Goal: Task Accomplishment & Management: Manage account settings

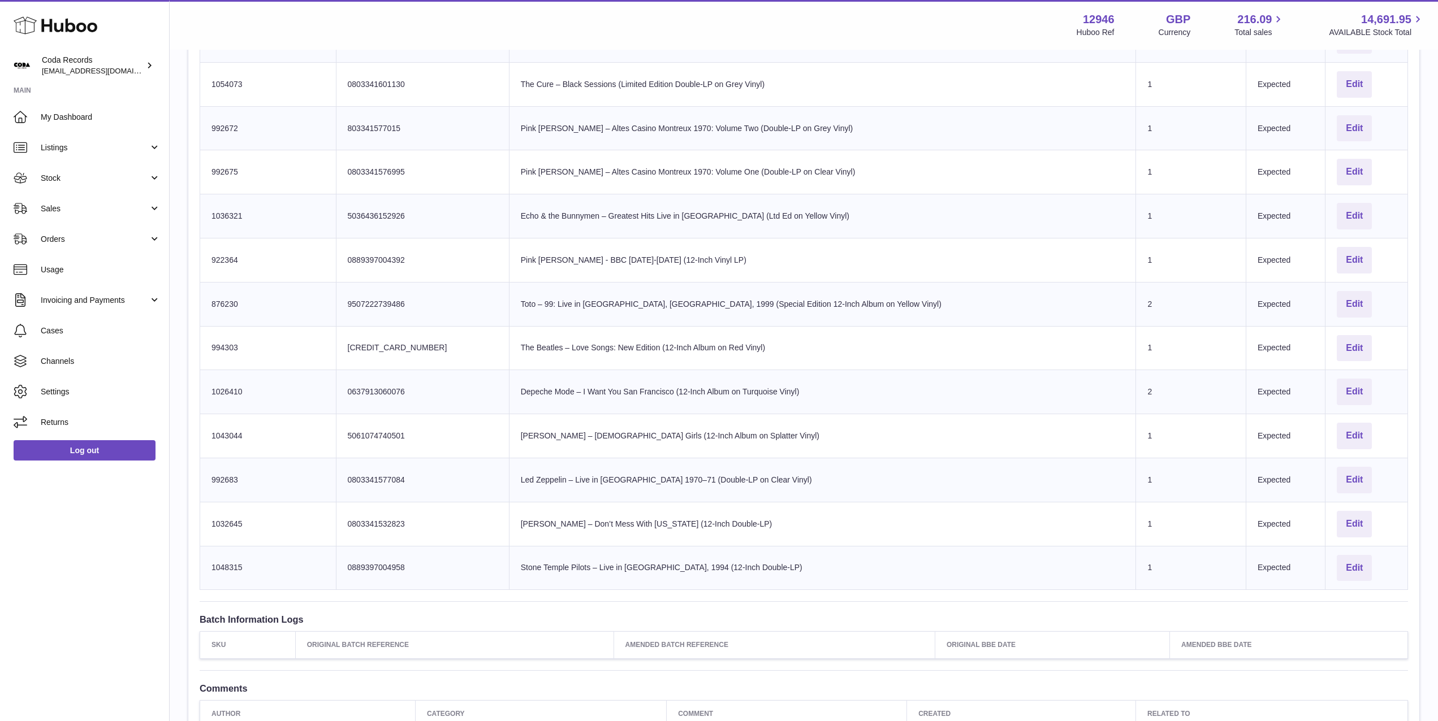
drag, startPoint x: 105, startPoint y: 207, endPoint x: 111, endPoint y: 231, distance: 24.4
click at [105, 207] on span "Sales" at bounding box center [95, 209] width 108 height 11
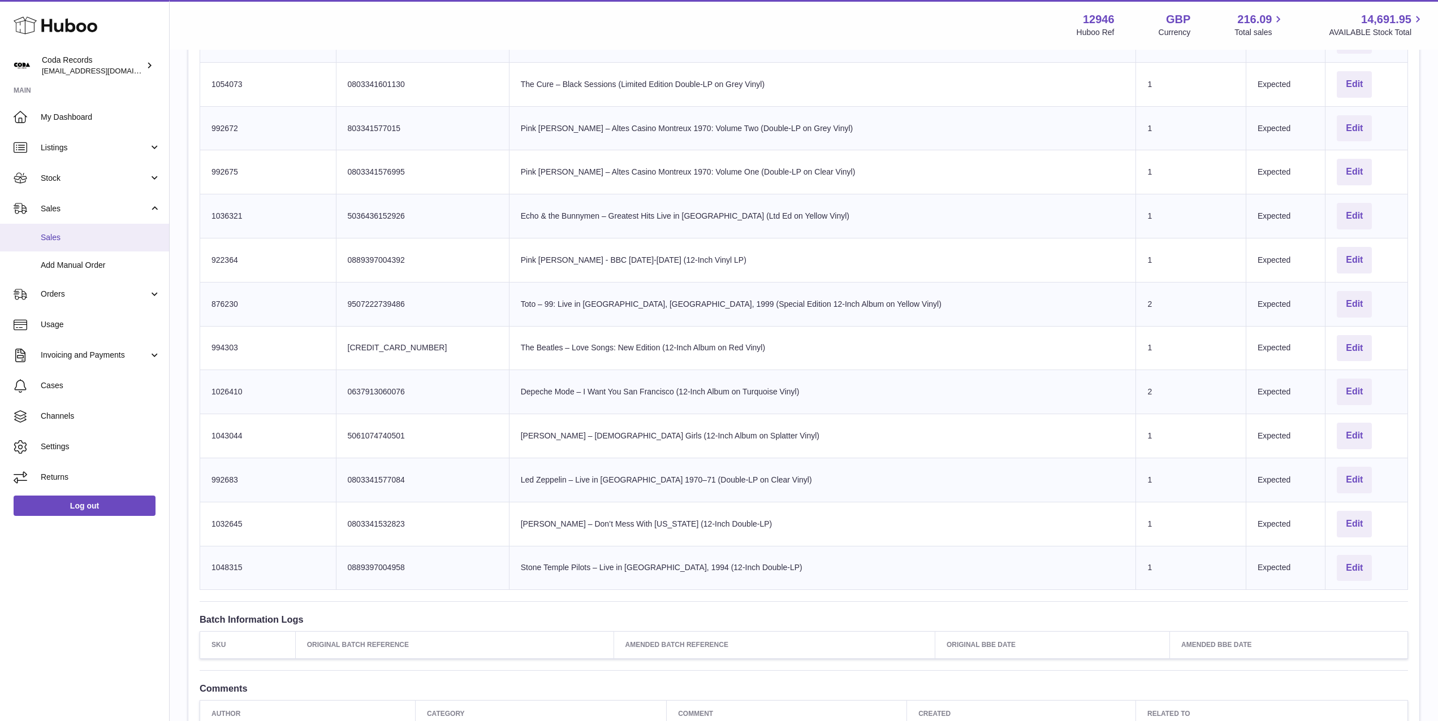
click at [111, 238] on span "Sales" at bounding box center [101, 237] width 120 height 11
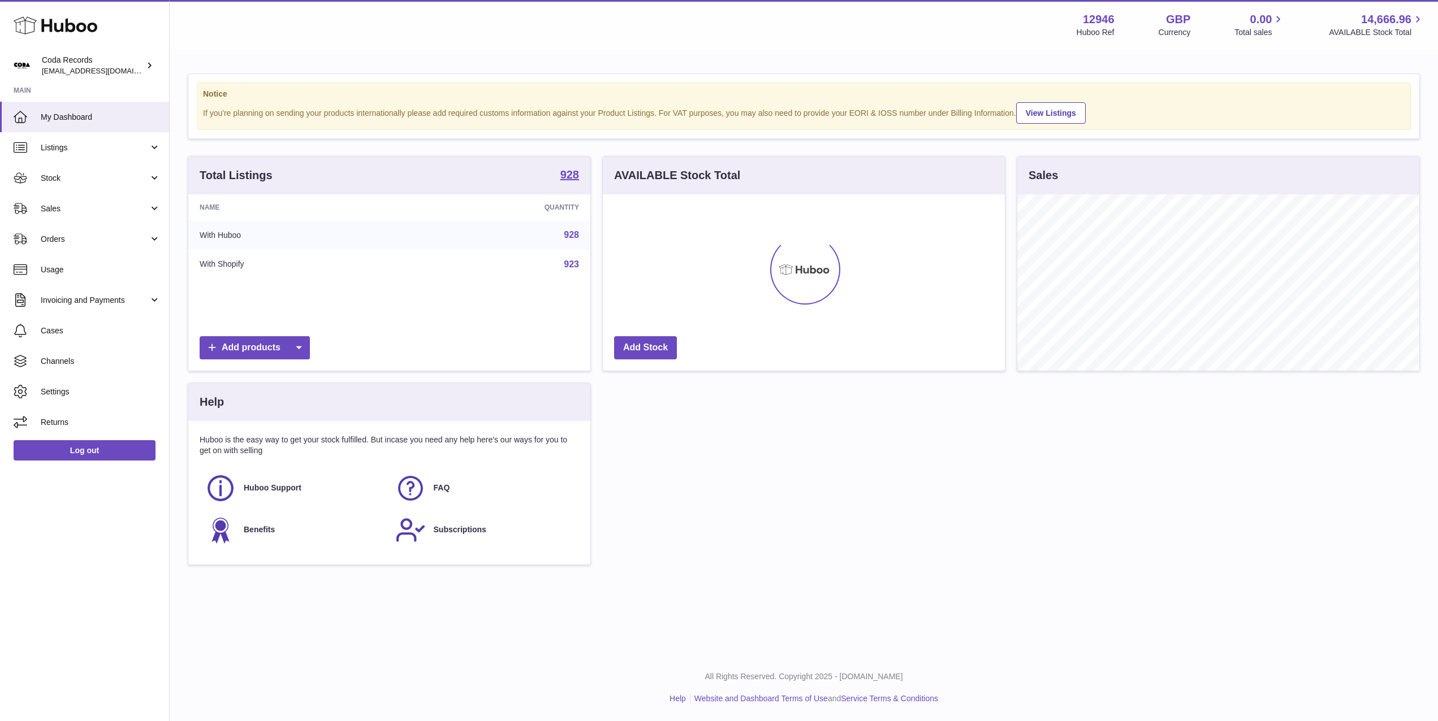
scroll to position [176, 402]
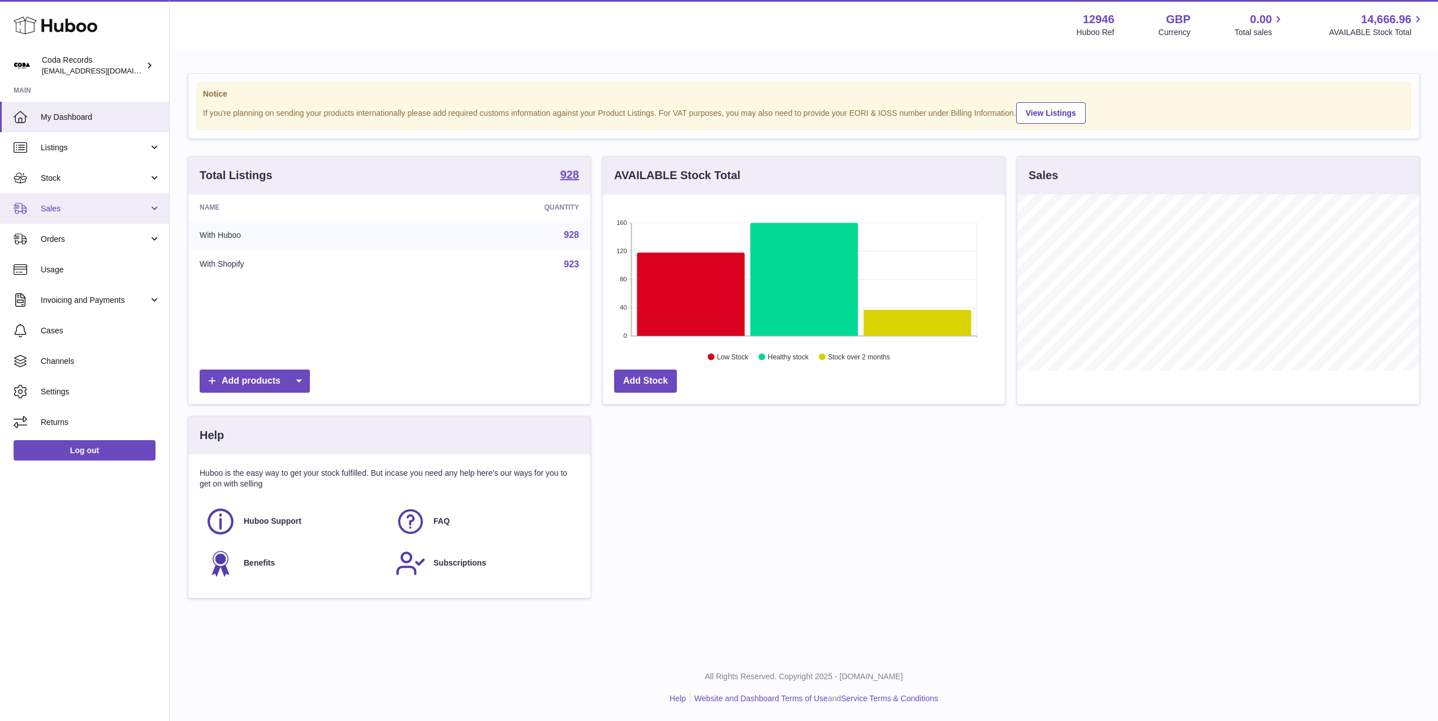
click at [68, 202] on link "Sales" at bounding box center [84, 208] width 169 height 31
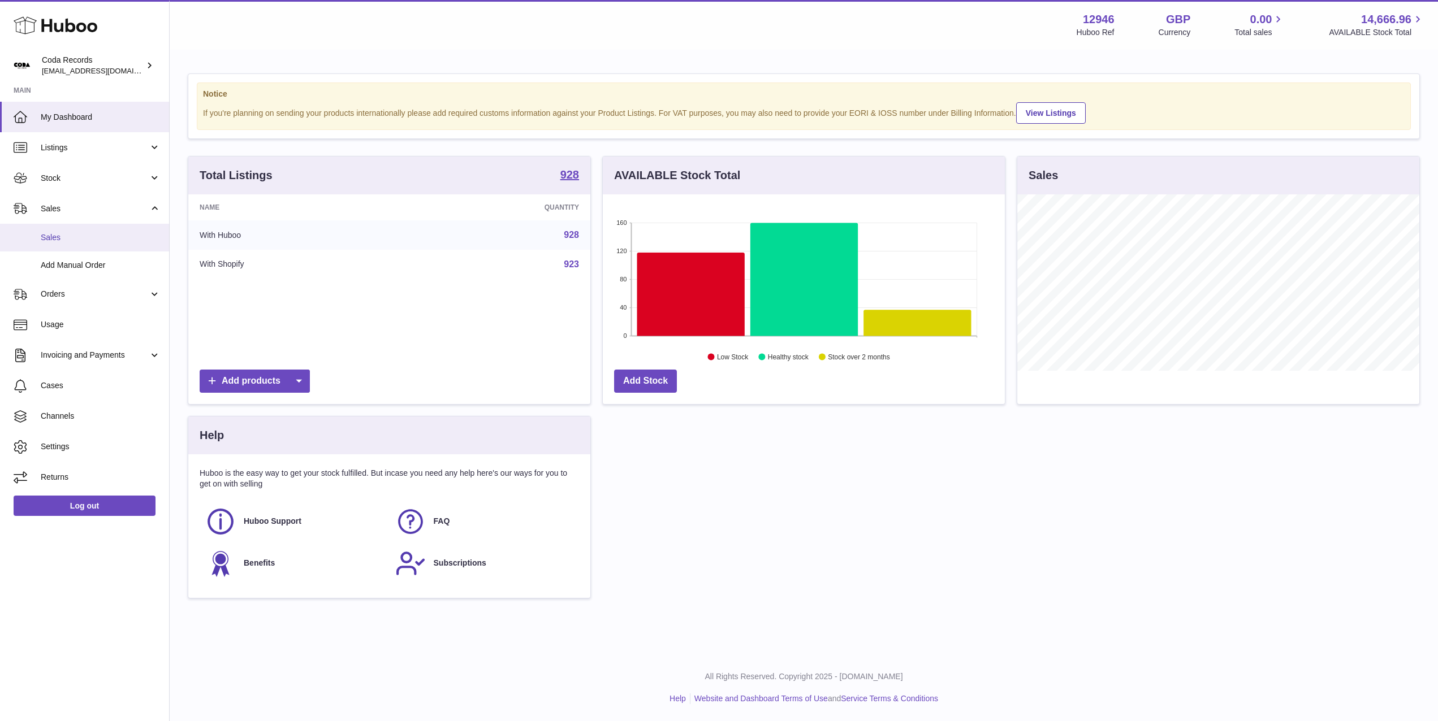
drag, startPoint x: 93, startPoint y: 239, endPoint x: 107, endPoint y: 239, distance: 13.6
click at [93, 239] on span "Sales" at bounding box center [101, 237] width 120 height 11
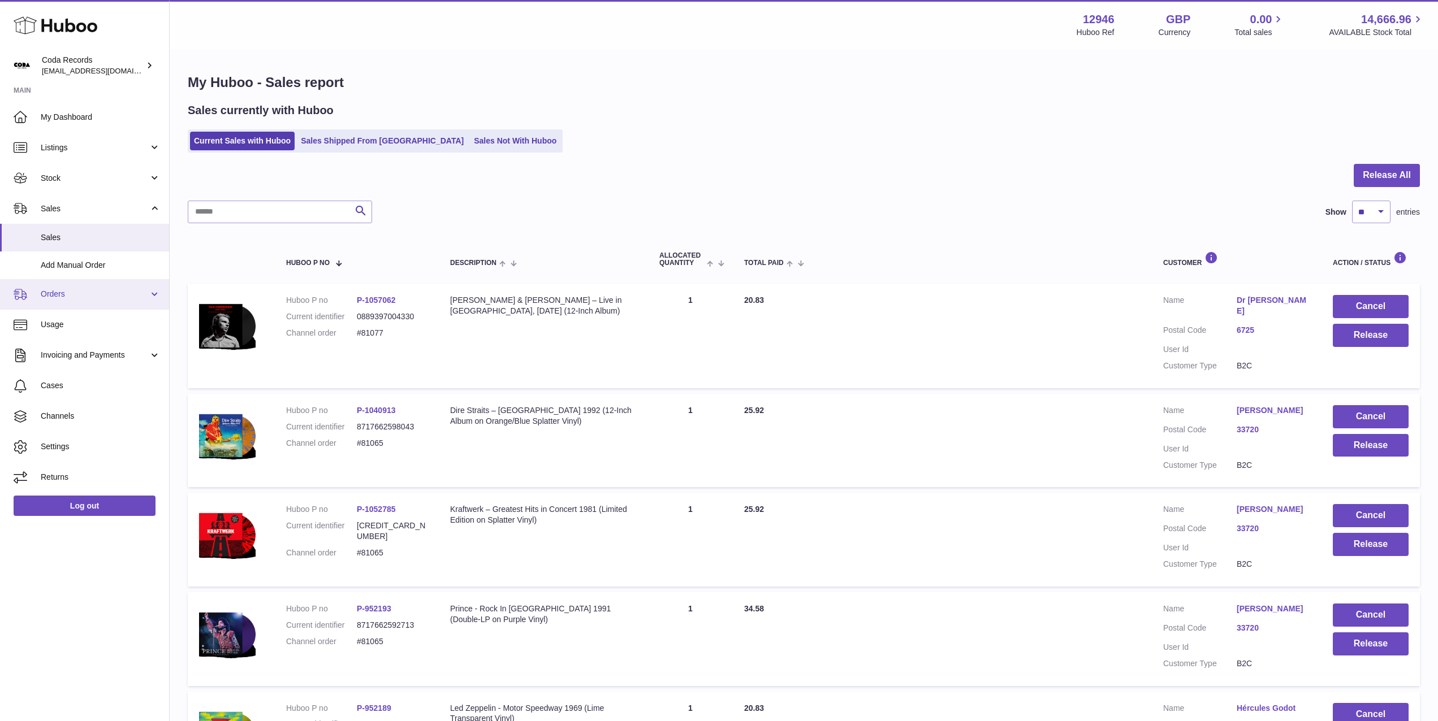
click at [96, 297] on span "Orders" at bounding box center [95, 294] width 108 height 11
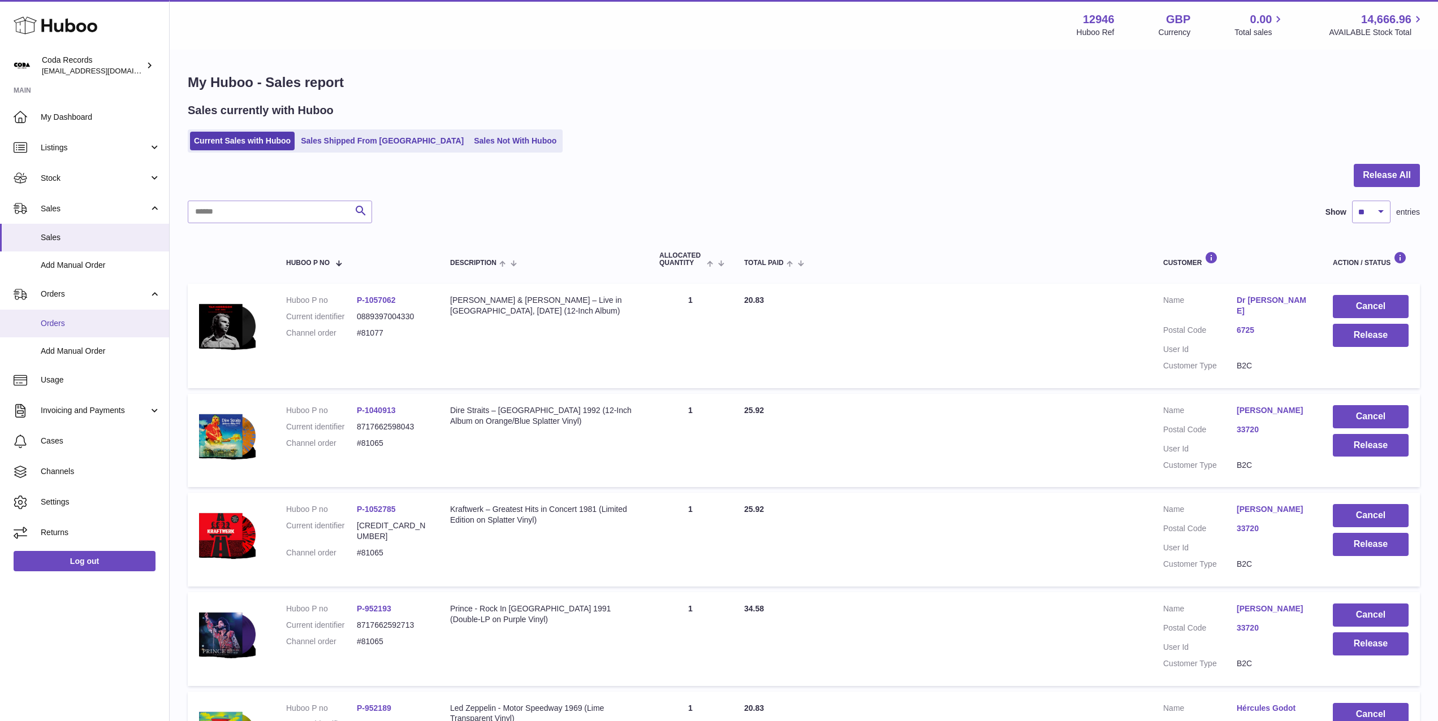
click at [93, 318] on span "Orders" at bounding box center [101, 323] width 120 height 11
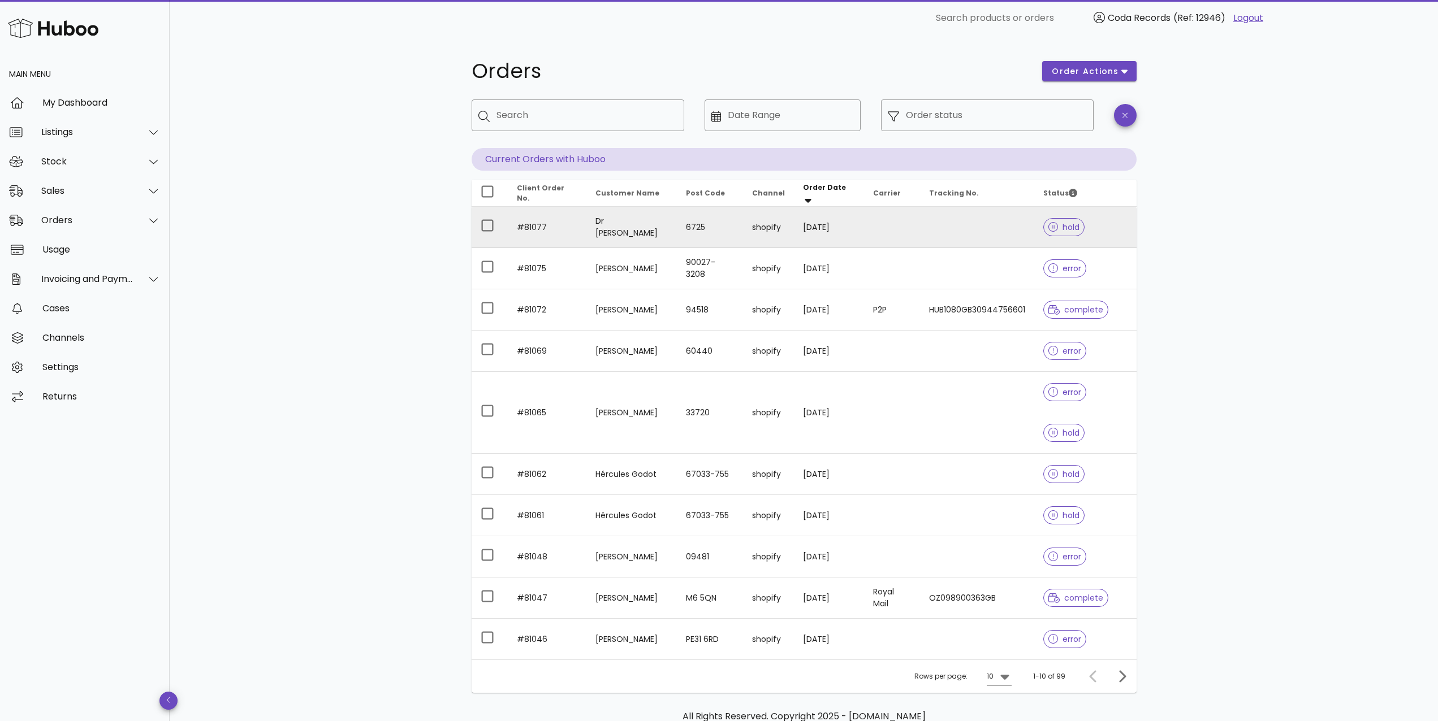
click at [637, 228] on td "Dr [PERSON_NAME]" at bounding box center [631, 227] width 90 height 41
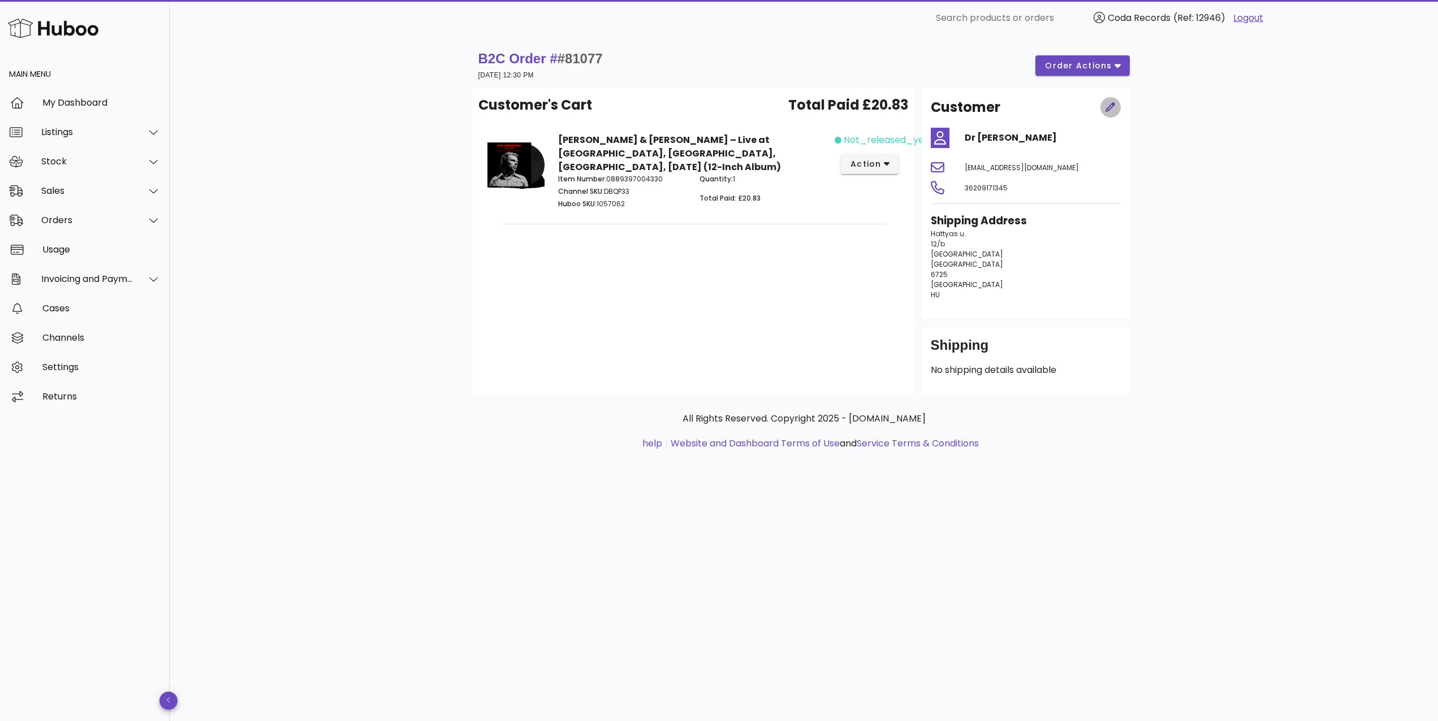
click at [1114, 107] on icon "button" at bounding box center [1110, 107] width 10 height 10
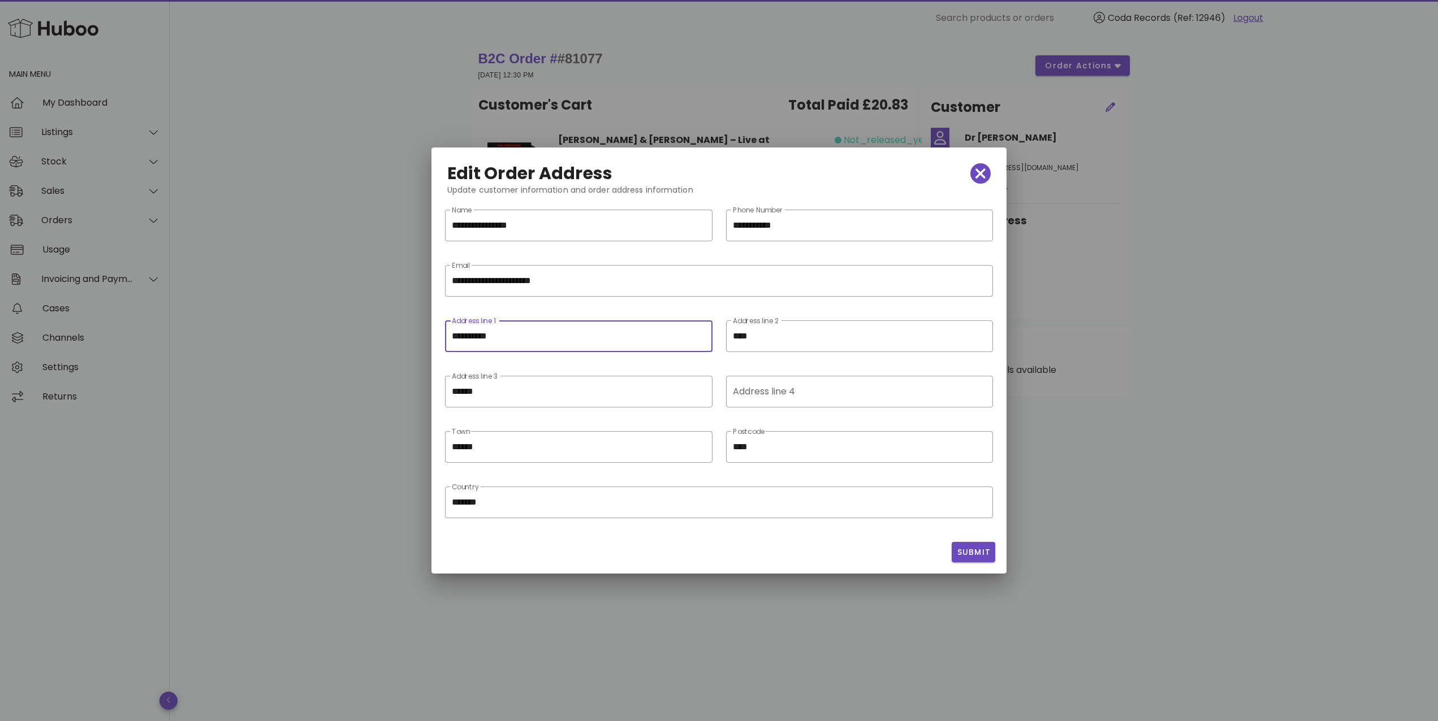
click at [560, 336] on input "**********" at bounding box center [579, 336] width 254 height 18
paste input "****"
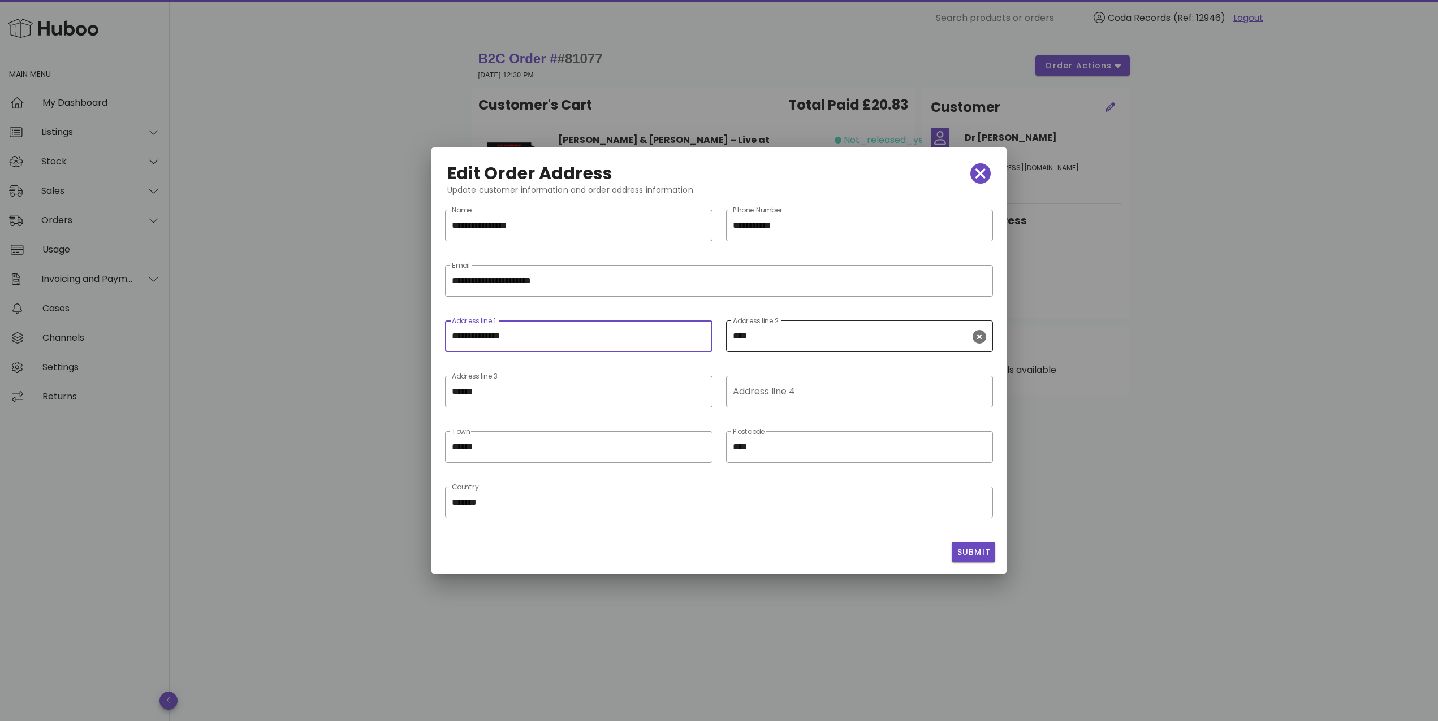
click at [981, 337] on icon "clear icon" at bounding box center [979, 337] width 14 height 14
type input "**********"
drag, startPoint x: 700, startPoint y: 395, endPoint x: 708, endPoint y: 404, distance: 12.0
click at [700, 395] on icon "clear icon" at bounding box center [699, 393] width 14 height 14
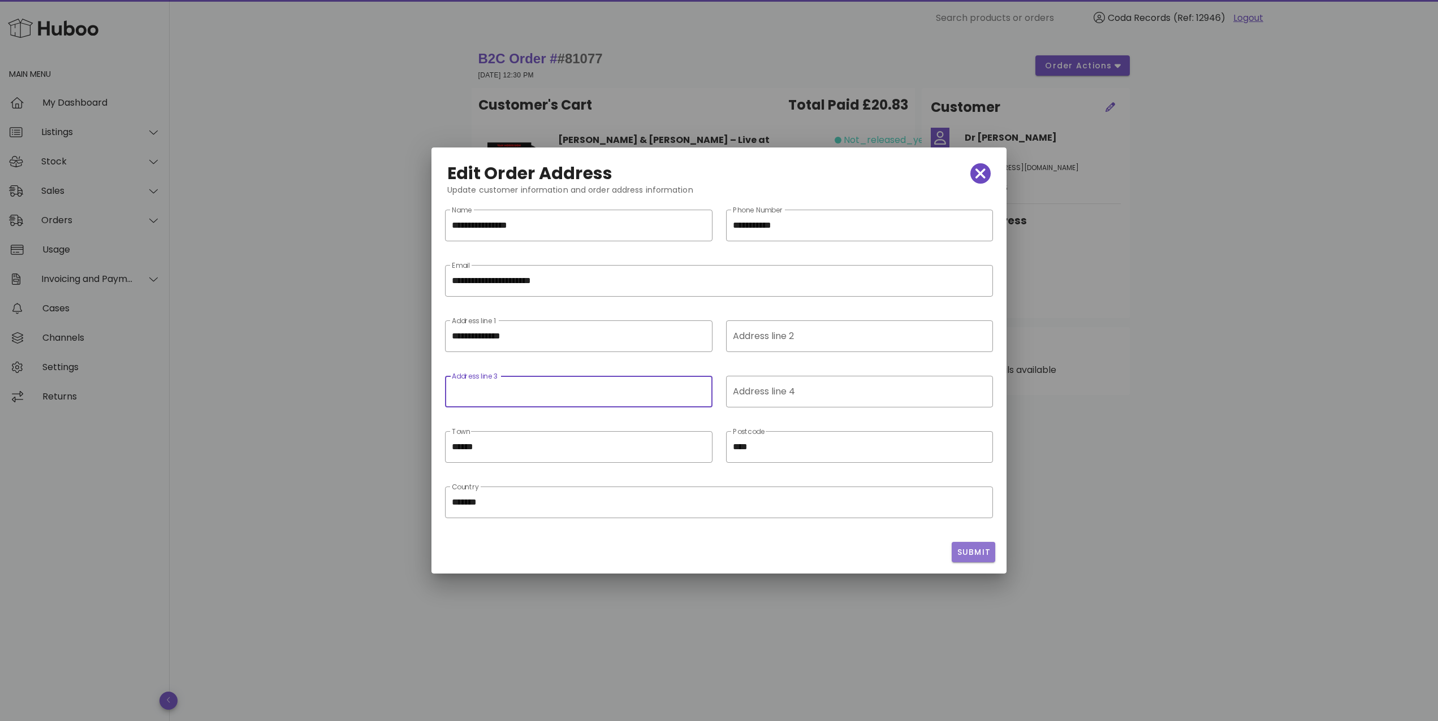
drag, startPoint x: 978, startPoint y: 553, endPoint x: 878, endPoint y: 518, distance: 105.8
click at [977, 553] on span "Submit" at bounding box center [973, 553] width 34 height 12
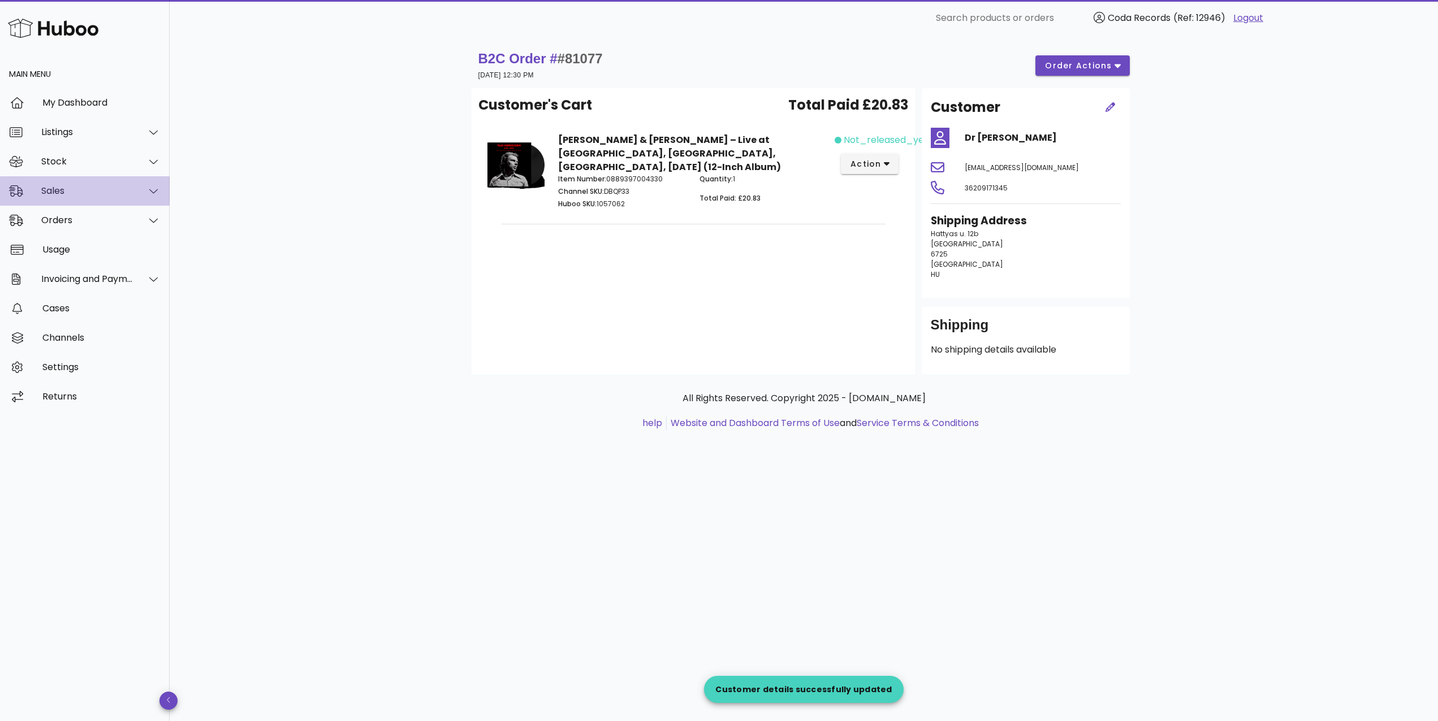
click at [86, 196] on div "Sales" at bounding box center [87, 190] width 92 height 11
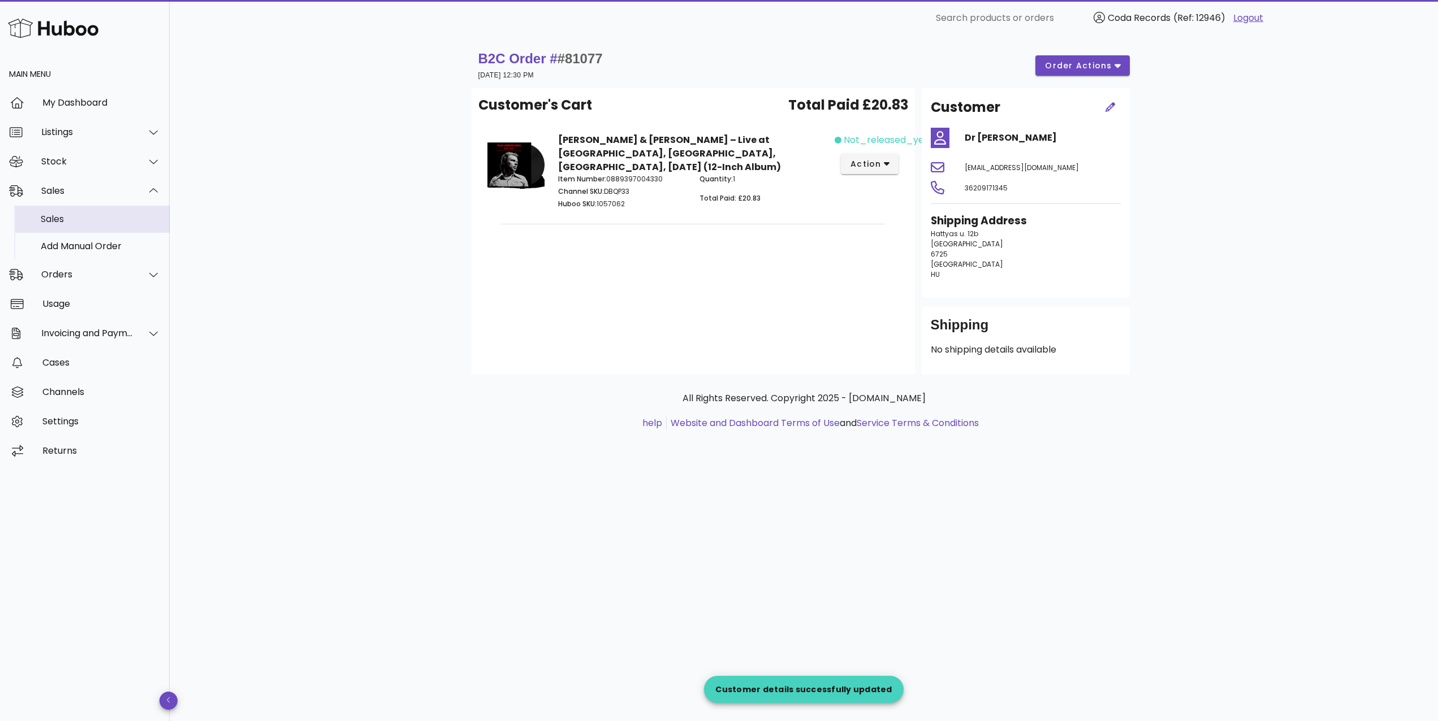
click at [89, 217] on div "Sales" at bounding box center [101, 219] width 120 height 11
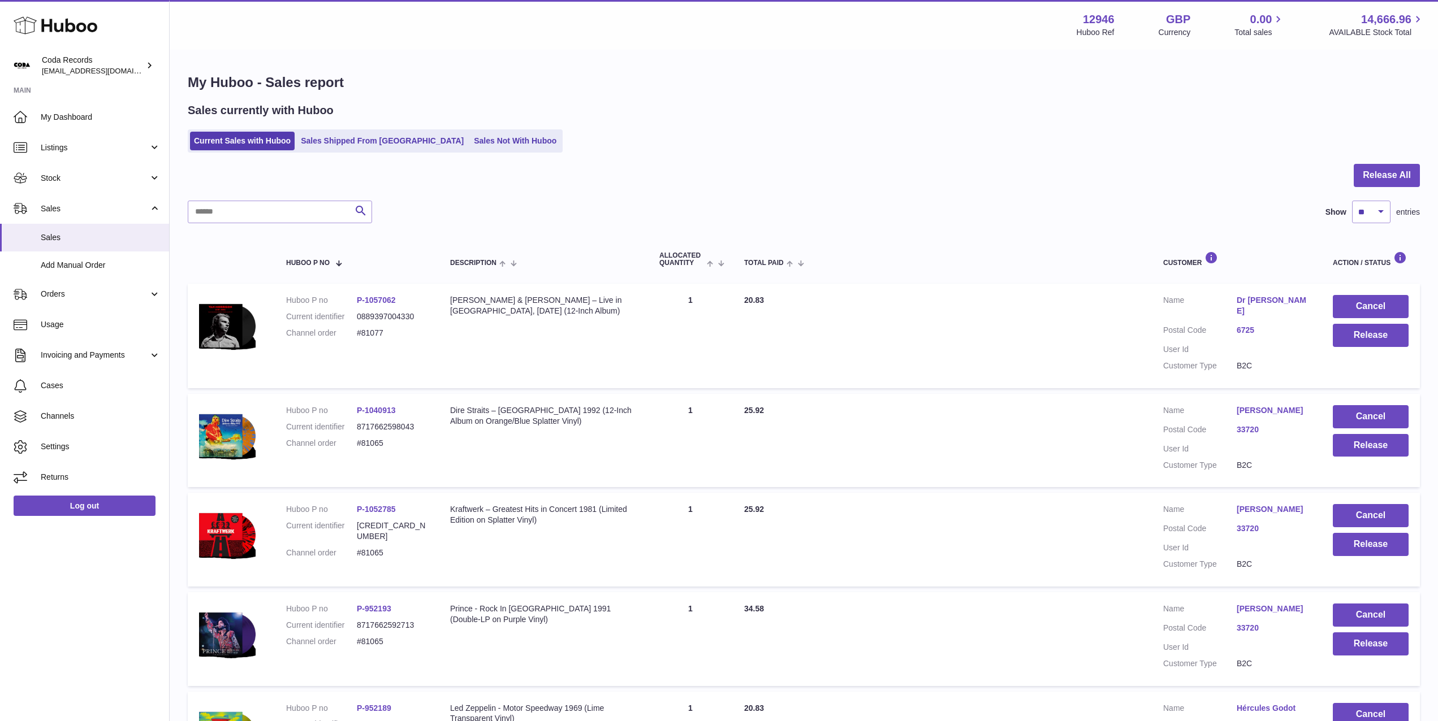
click at [1257, 304] on link "Dr [PERSON_NAME]" at bounding box center [1272, 305] width 73 height 21
drag, startPoint x: 1024, startPoint y: 312, endPoint x: 1101, endPoint y: 317, distance: 76.4
click at [1024, 312] on div at bounding box center [719, 360] width 1438 height 721
click at [1362, 342] on button "Release" at bounding box center [1370, 335] width 76 height 23
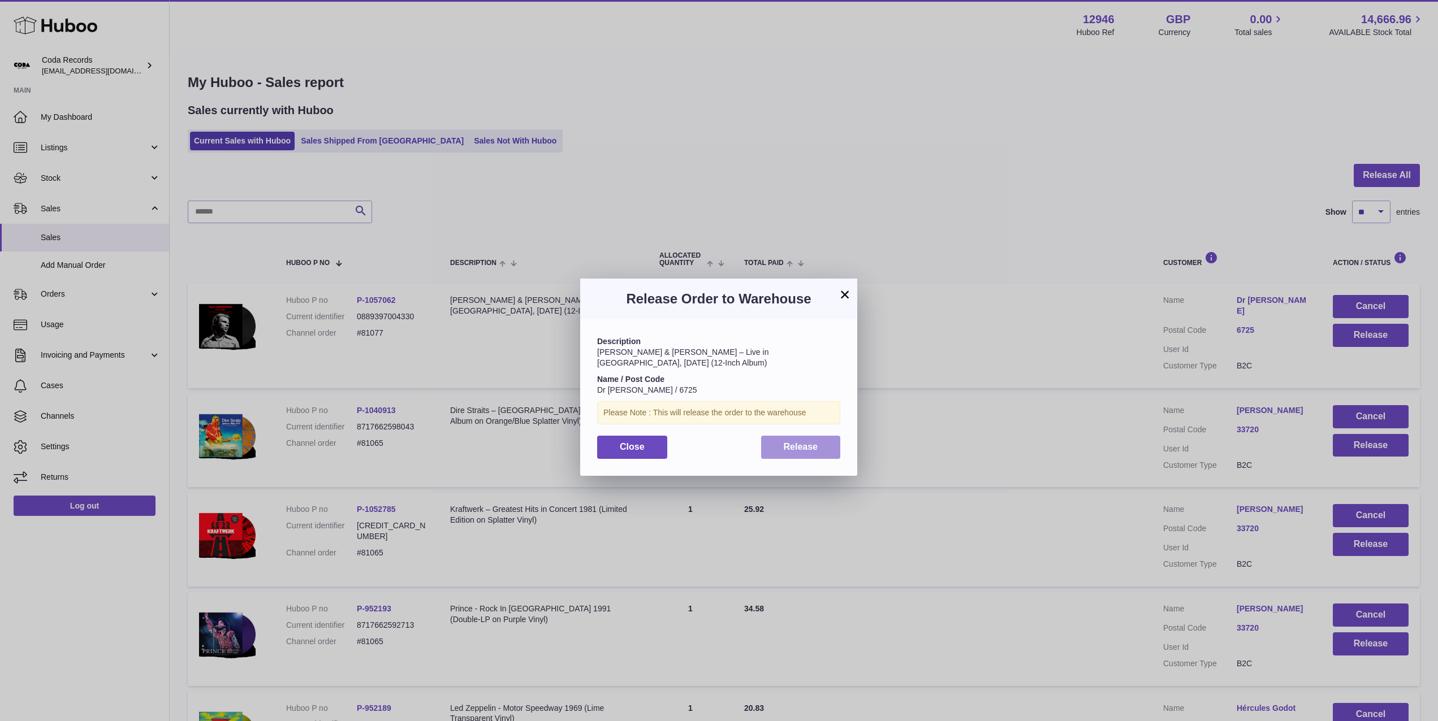
click at [803, 451] on span "Release" at bounding box center [800, 447] width 34 height 10
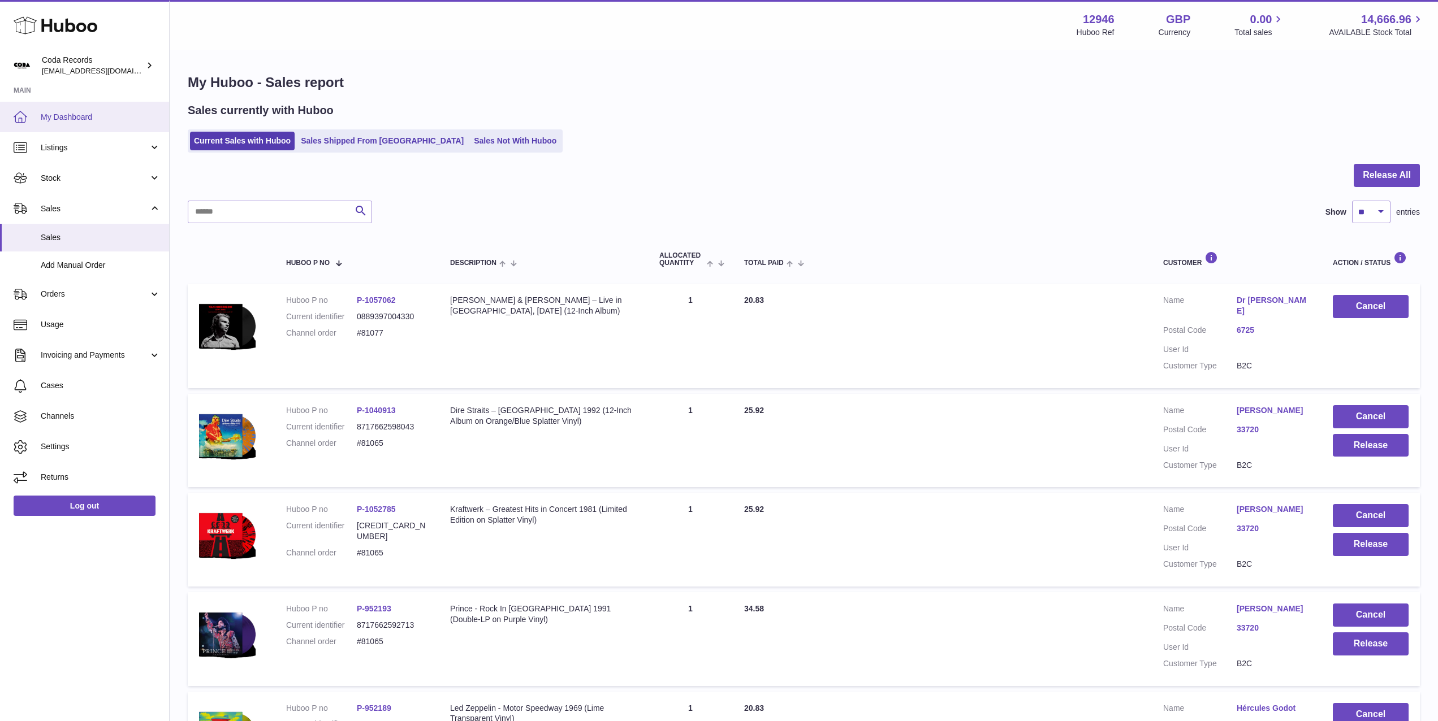
click at [82, 118] on span "My Dashboard" at bounding box center [101, 117] width 120 height 11
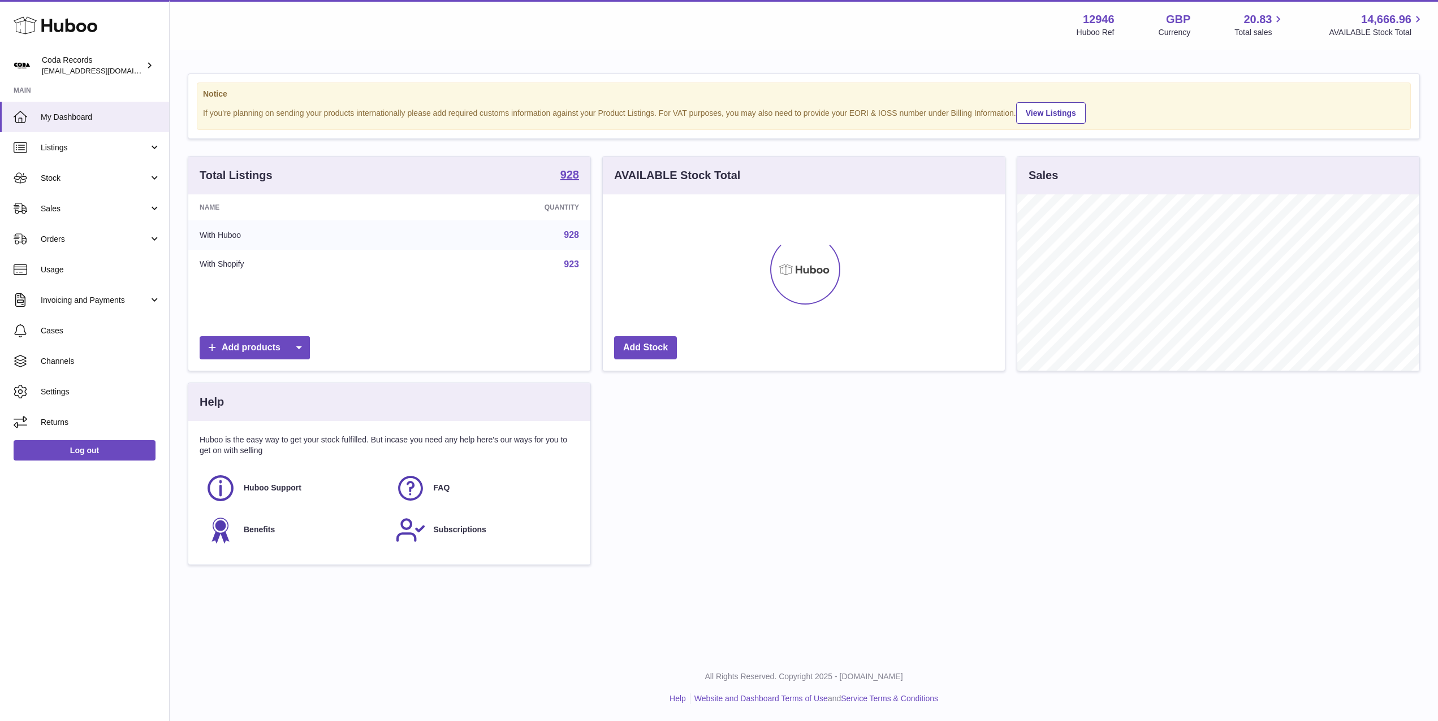
scroll to position [176, 402]
